Goal: Check status: Check status

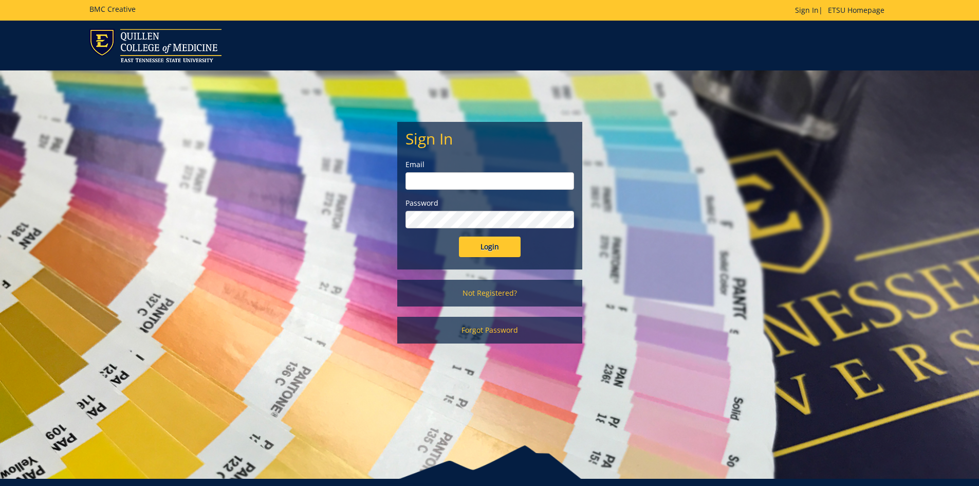
click at [441, 181] on input "email" at bounding box center [490, 180] width 169 height 17
type input "[EMAIL_ADDRESS][DOMAIN_NAME]"
click at [459, 236] on input "Login" at bounding box center [490, 246] width 62 height 21
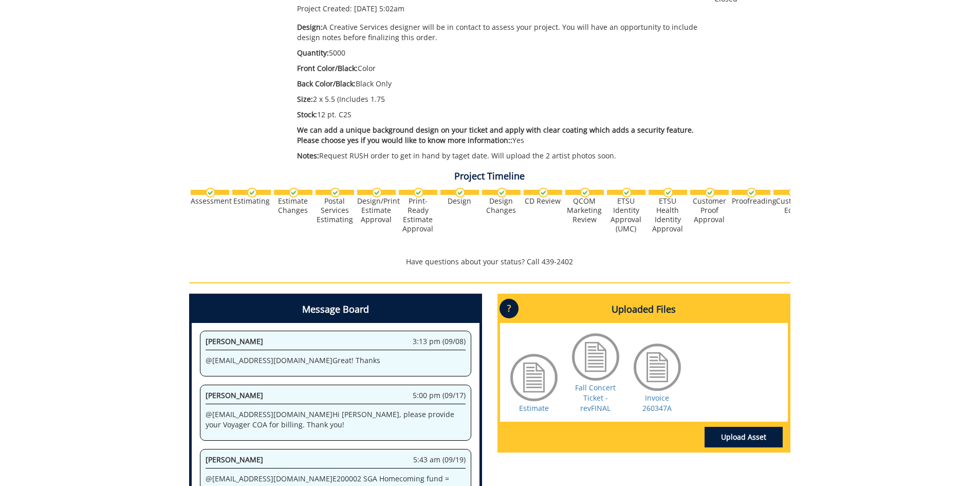
scroll to position [232, 0]
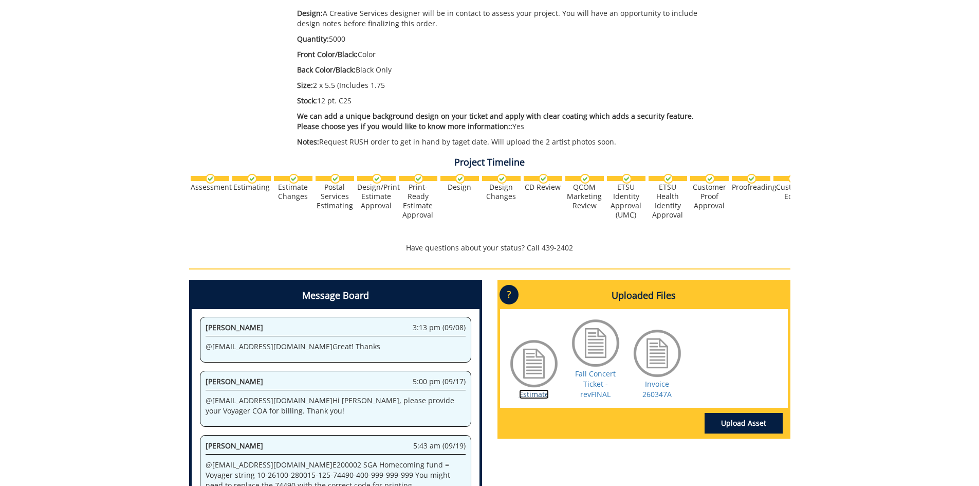
click at [537, 394] on link "Estimate" at bounding box center [534, 394] width 30 height 10
click at [660, 385] on link "Invoice 260347A" at bounding box center [657, 389] width 29 height 20
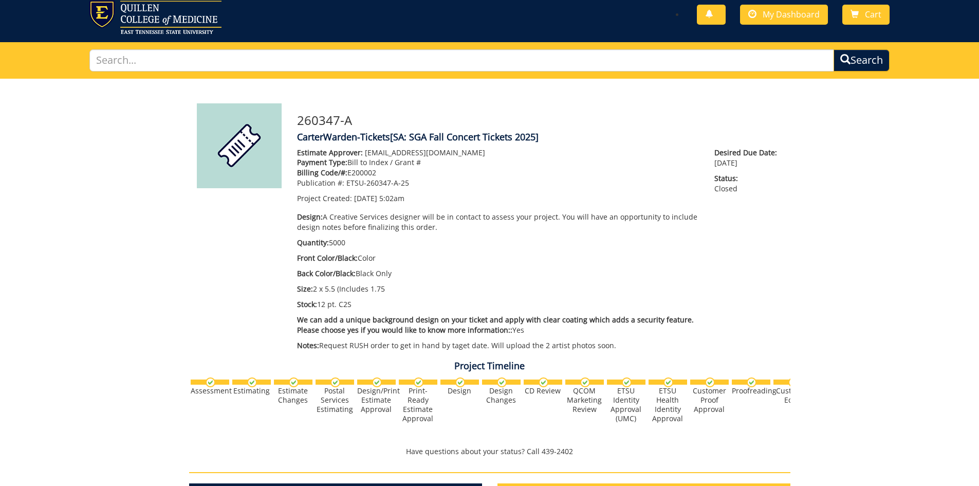
scroll to position [0, 0]
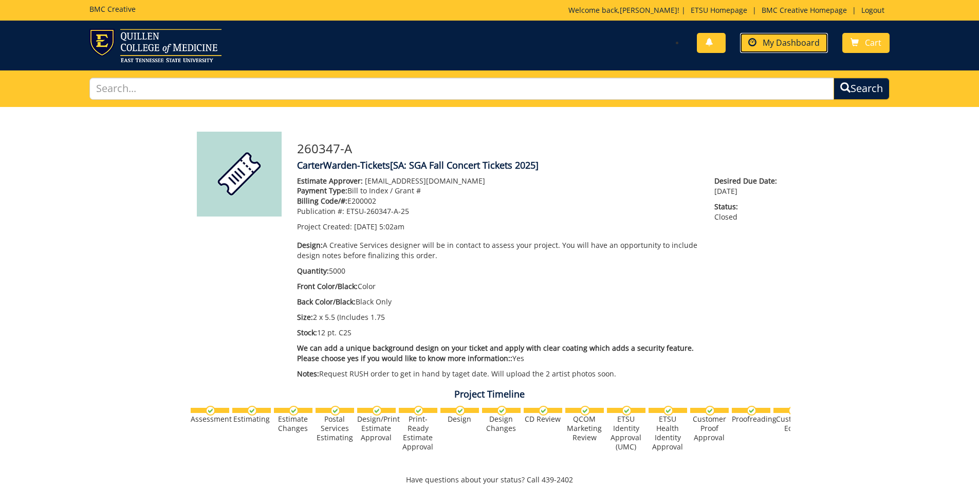
click at [799, 44] on span "My Dashboard" at bounding box center [791, 42] width 57 height 11
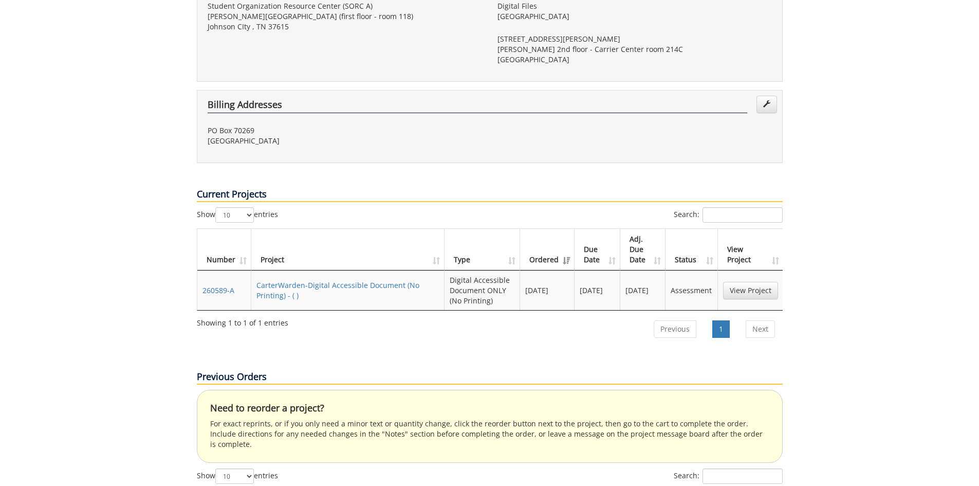
scroll to position [327, 0]
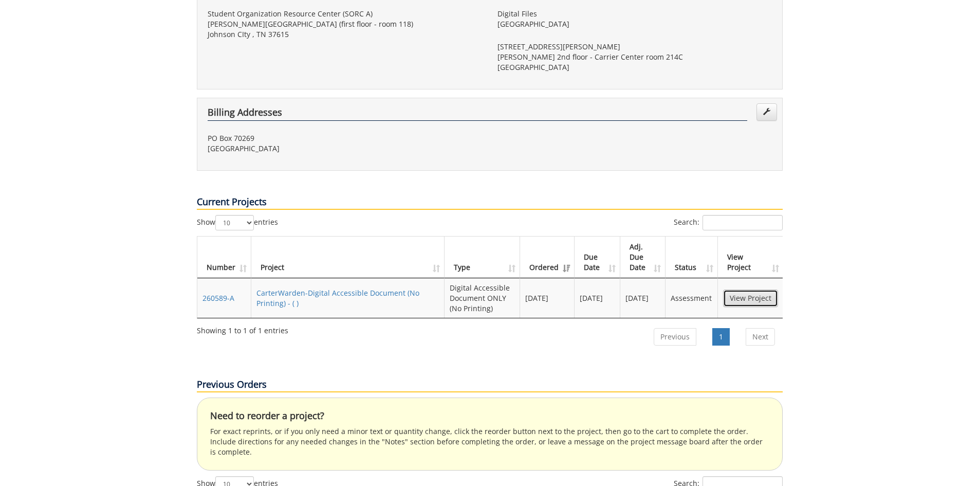
click at [754, 289] on link "View Project" at bounding box center [750, 297] width 55 height 17
